Goal: Find contact information: Find contact information

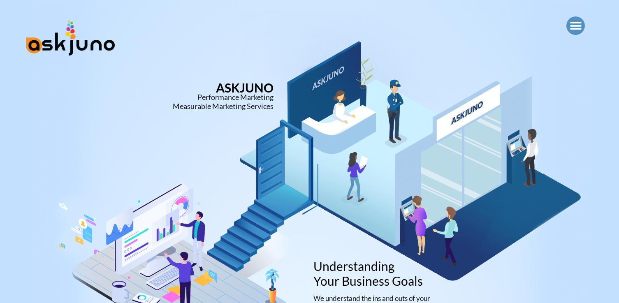
click at [572, 29] on icon "Menu Toggle" at bounding box center [576, 26] width 12 height 12
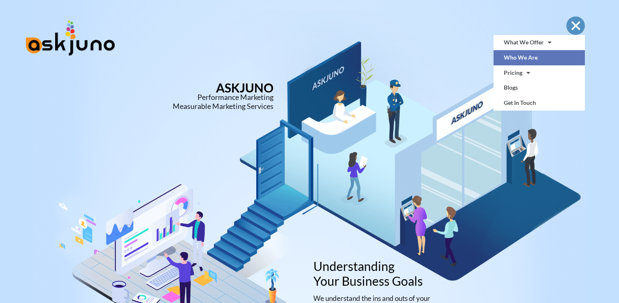
click at [529, 60] on link "Who We Are" at bounding box center [540, 57] width 92 height 15
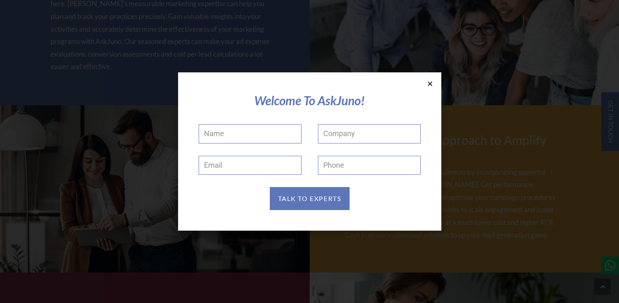
scroll to position [586, 0]
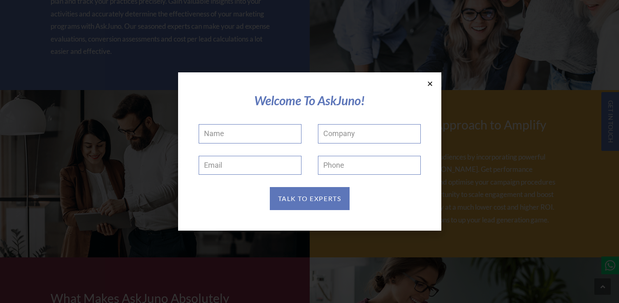
click at [431, 86] on icon at bounding box center [430, 84] width 6 height 6
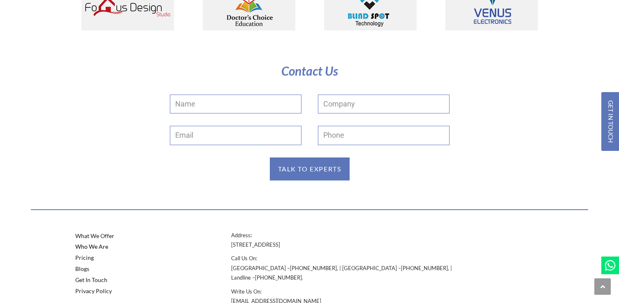
scroll to position [1625, 0]
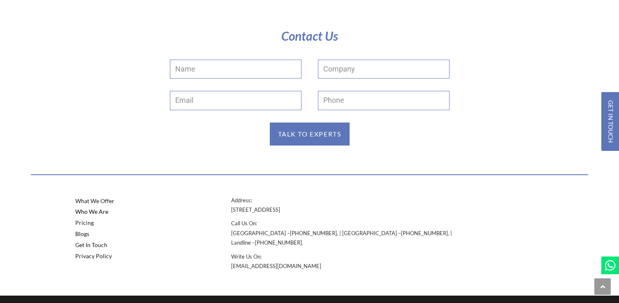
click at [241, 210] on p "Address : [STREET_ADDRESS]" at bounding box center [348, 205] width 234 height 19
copy p "[STREET_ADDRESS]"
